Goal: Task Accomplishment & Management: Manage account settings

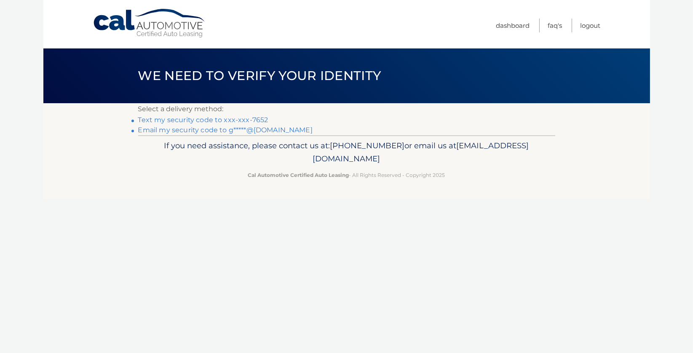
click at [255, 118] on link "Text my security code to xxx-xxx-7652" at bounding box center [203, 120] width 130 height 8
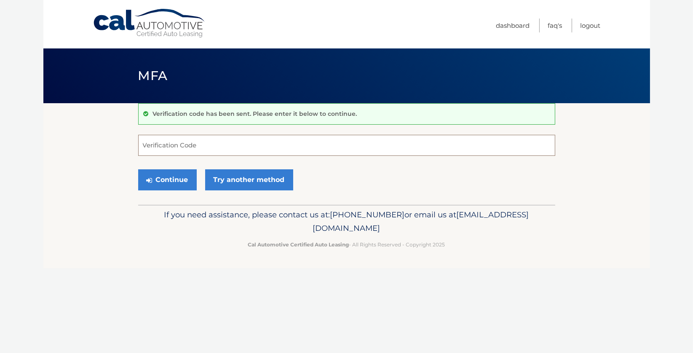
click at [184, 143] on input "Verification Code" at bounding box center [346, 145] width 417 height 21
type input "010427"
click at [166, 183] on button "Continue" at bounding box center [167, 179] width 59 height 21
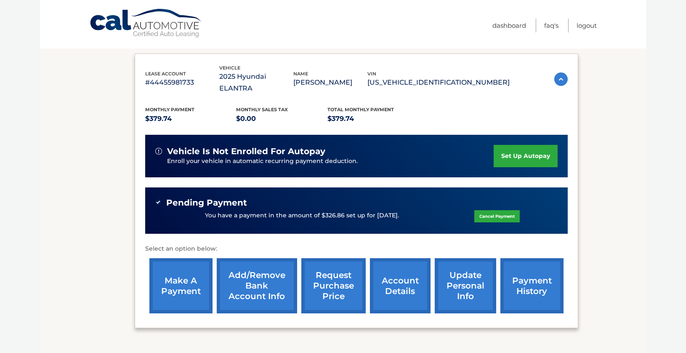
scroll to position [4, 0]
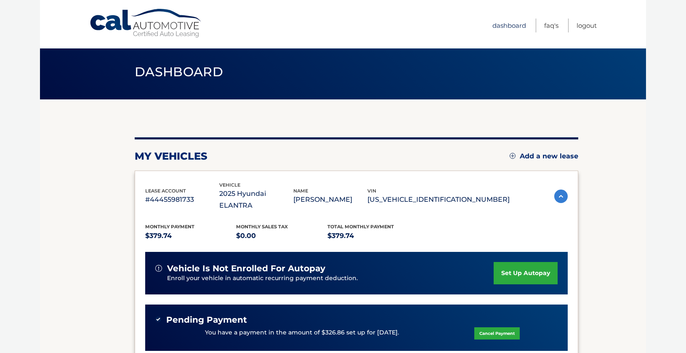
click at [512, 24] on link "Dashboard" at bounding box center [510, 26] width 34 height 14
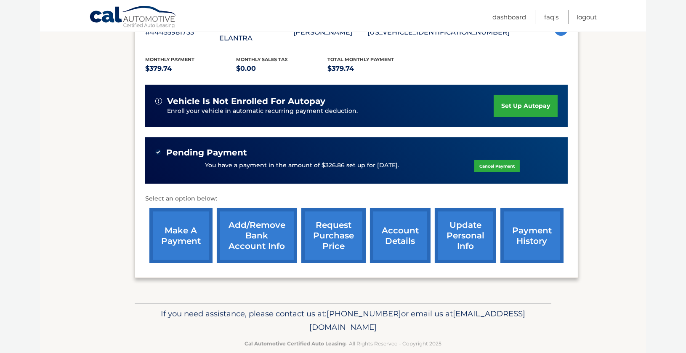
scroll to position [172, 0]
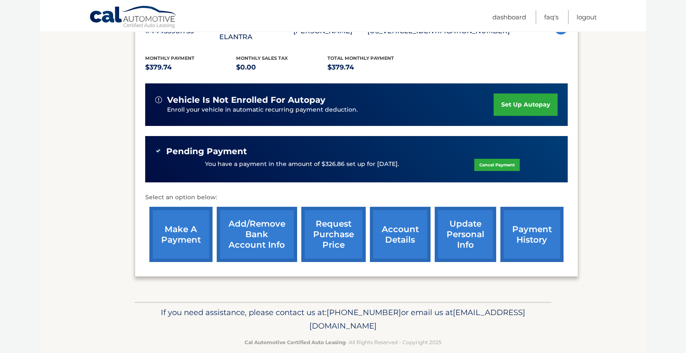
drag, startPoint x: 267, startPoint y: 311, endPoint x: 262, endPoint y: 319, distance: 9.6
click at [262, 319] on p "If you need assistance, please contact us at: 609-807-3200 or email us at Custo…" at bounding box center [343, 319] width 406 height 27
drag, startPoint x: 422, startPoint y: 312, endPoint x: 271, endPoint y: 311, distance: 151.1
click at [271, 311] on p "If you need assistance, please contact us at: 609-807-3200 or email us at Custo…" at bounding box center [343, 319] width 406 height 27
drag, startPoint x: 271, startPoint y: 311, endPoint x: 318, endPoint y: 312, distance: 47.2
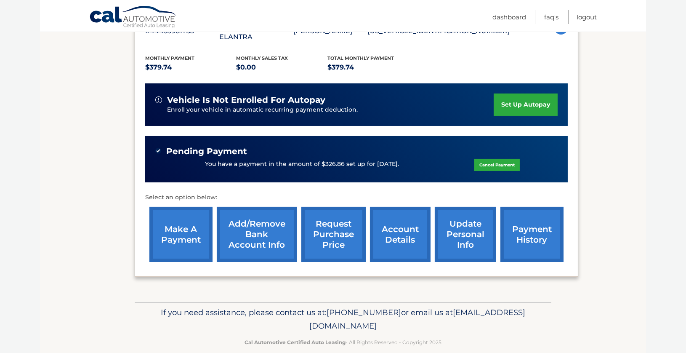
copy span "[EMAIL_ADDRESS][DOMAIN_NAME]"
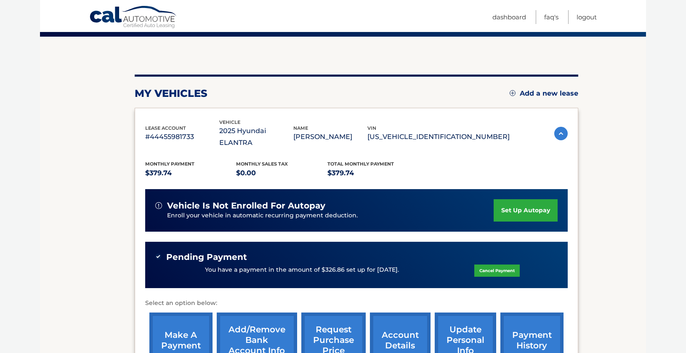
scroll to position [46, 0]
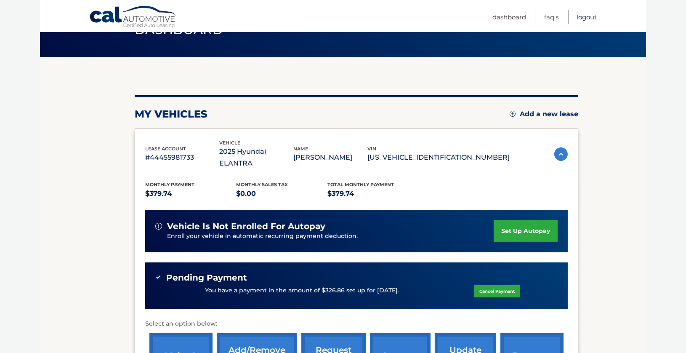
click at [587, 16] on link "Logout" at bounding box center [587, 17] width 20 height 14
